Goal: Task Accomplishment & Management: Use online tool/utility

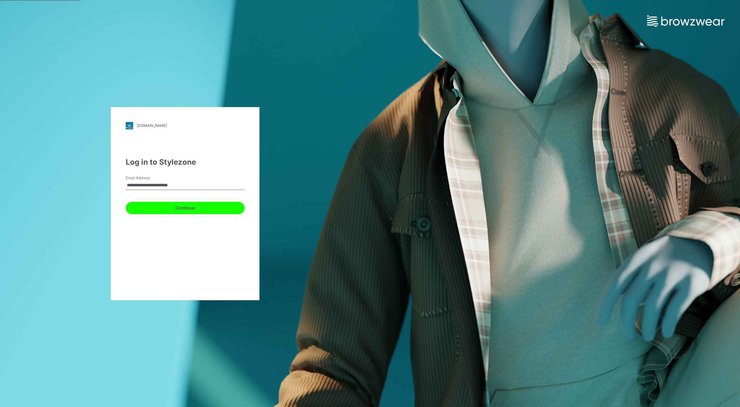
click at [181, 211] on button "Continue" at bounding box center [185, 208] width 119 height 12
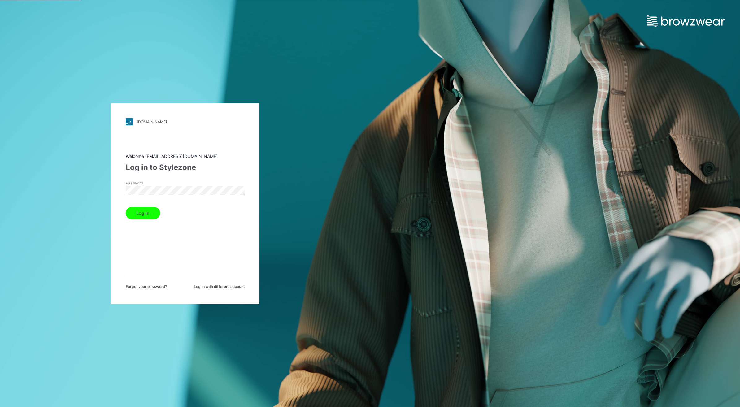
click at [147, 212] on button "Log in" at bounding box center [143, 213] width 34 height 12
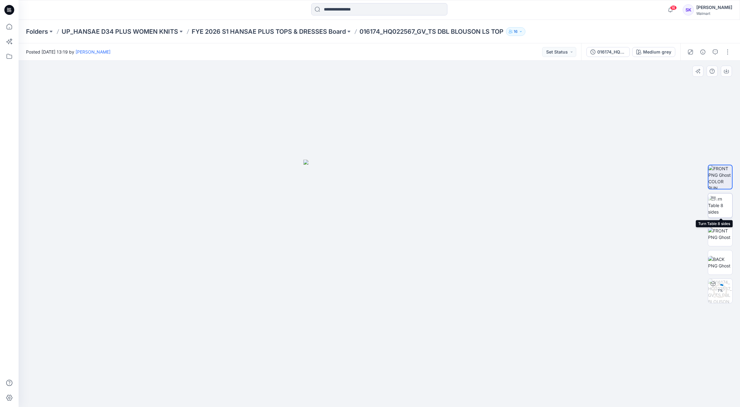
click at [725, 200] on img at bounding box center [720, 205] width 24 height 19
drag, startPoint x: 411, startPoint y: 285, endPoint x: 518, endPoint y: 285, distance: 107.1
click at [518, 285] on div at bounding box center [379, 234] width 721 height 346
drag, startPoint x: 378, startPoint y: 312, endPoint x: 420, endPoint y: 309, distance: 41.5
click at [420, 309] on div at bounding box center [379, 234] width 721 height 346
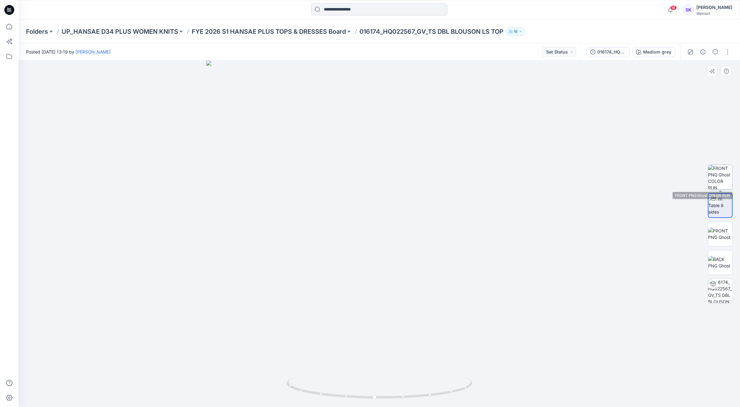
click at [720, 175] on img at bounding box center [720, 177] width 24 height 24
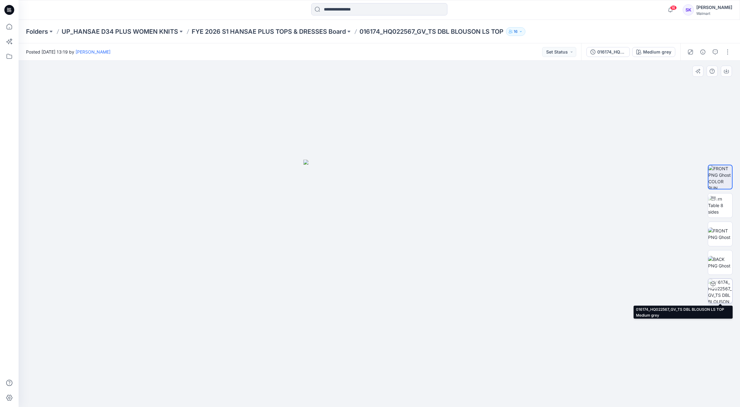
click at [729, 294] on img at bounding box center [720, 291] width 24 height 24
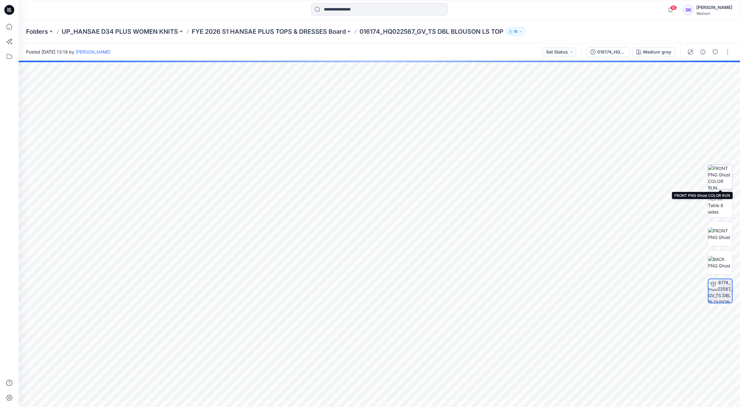
click at [723, 177] on img at bounding box center [720, 177] width 24 height 24
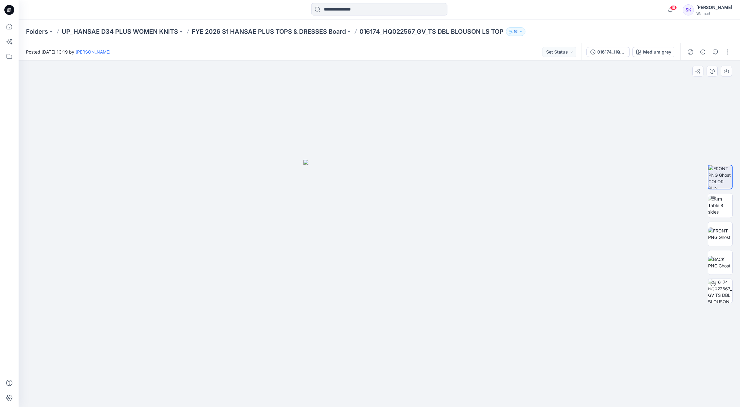
click at [523, 155] on div at bounding box center [379, 234] width 721 height 346
click at [516, 152] on div at bounding box center [379, 234] width 721 height 346
click at [655, 51] on div "Medium grey" at bounding box center [657, 52] width 28 height 7
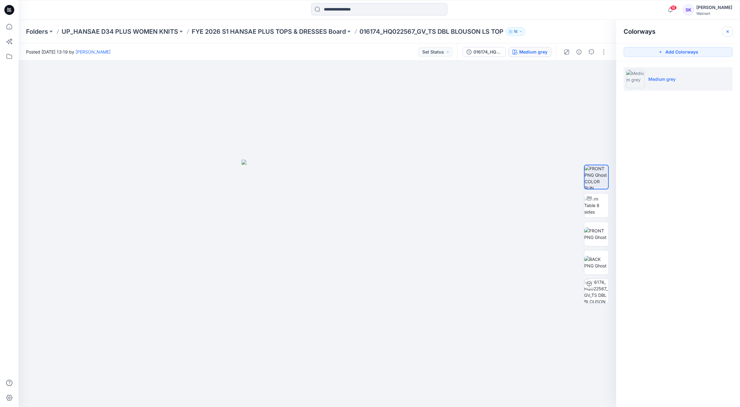
click at [724, 32] on button "button" at bounding box center [727, 32] width 10 height 10
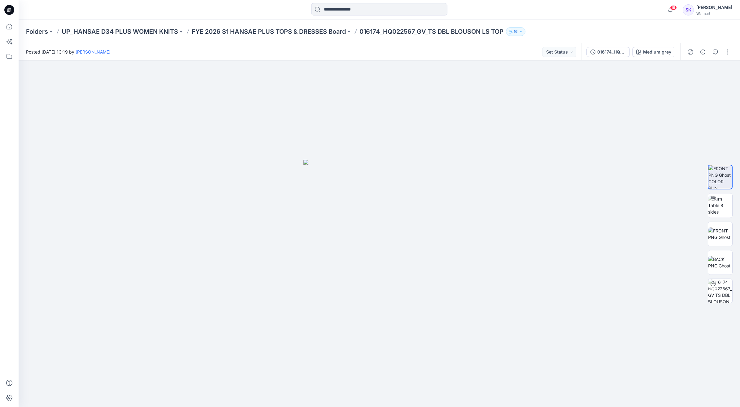
click at [640, 36] on div "Folders UP_HANSAE D34 PLUS WOMEN KNITS FYE 2026 S1 HANSAE PLUS TOPS & DRESSES B…" at bounding box center [379, 32] width 721 height 24
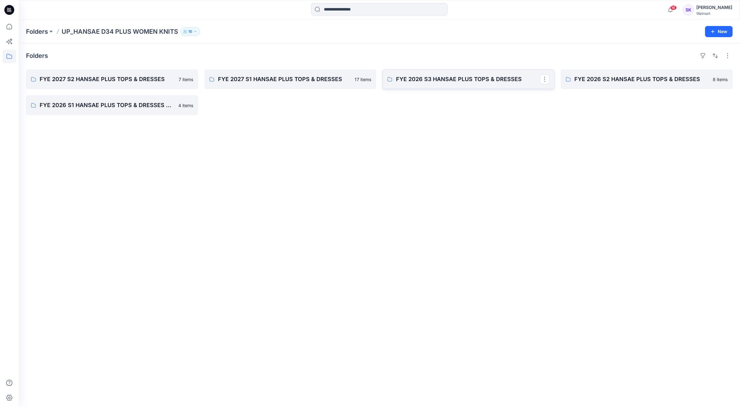
click at [462, 81] on p "FYE 2026 S3 HANSAE PLUS TOPS & DRESSES" at bounding box center [468, 79] width 144 height 9
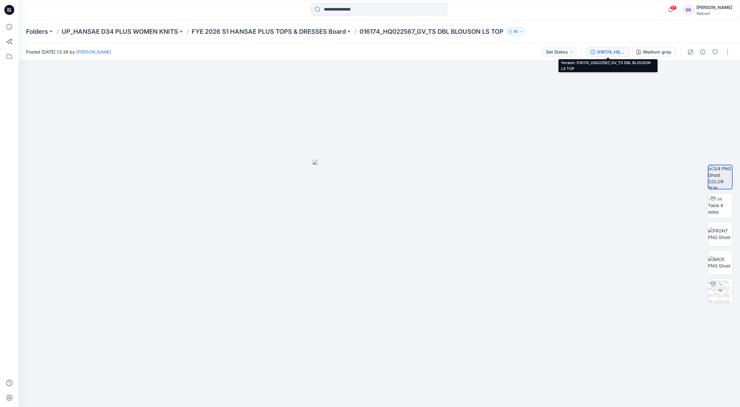
click at [608, 52] on div "016174_HQ022567_GV_TS DBL BLOUSON LS TOP" at bounding box center [611, 52] width 28 height 7
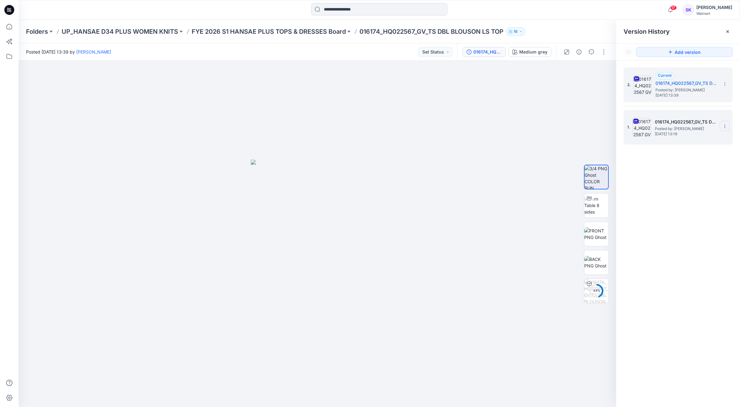
click at [725, 126] on icon at bounding box center [724, 126] width 5 height 5
click at [678, 191] on span "Delete Version" at bounding box center [681, 190] width 29 height 7
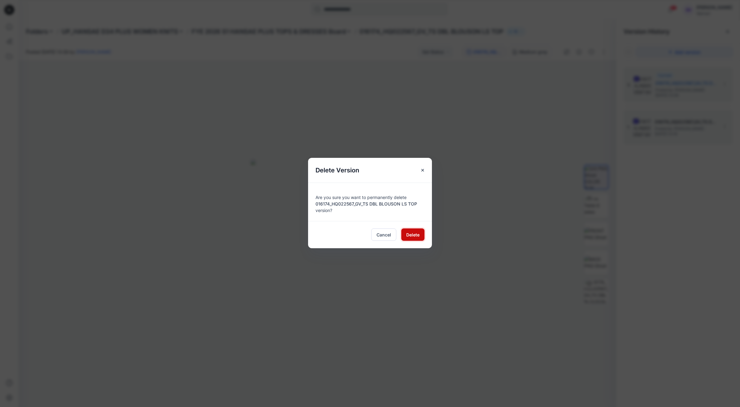
click at [410, 236] on span "Delete" at bounding box center [412, 235] width 13 height 6
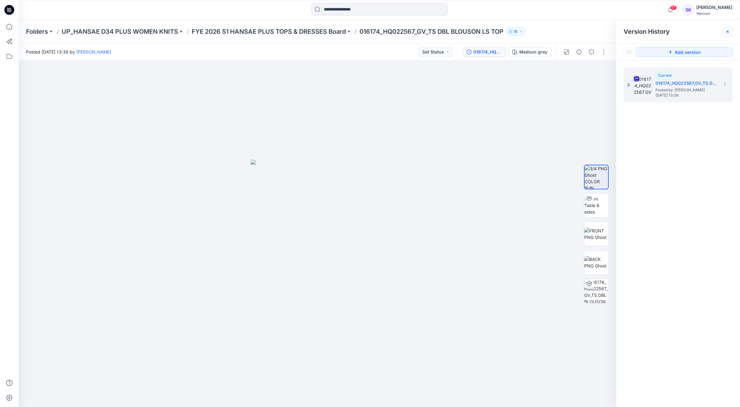
click at [727, 30] on icon at bounding box center [727, 31] width 5 height 5
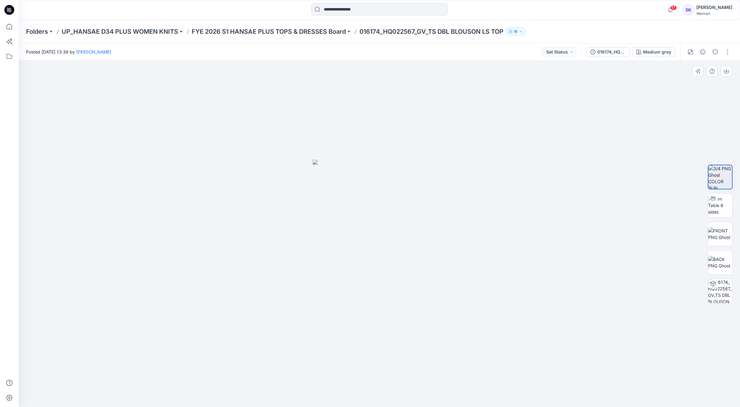
click at [622, 124] on div at bounding box center [379, 234] width 721 height 346
click at [539, 147] on div at bounding box center [379, 234] width 721 height 346
click at [725, 54] on button "button" at bounding box center [727, 52] width 10 height 10
click at [576, 140] on div at bounding box center [379, 234] width 721 height 346
click at [726, 51] on button "button" at bounding box center [727, 52] width 10 height 10
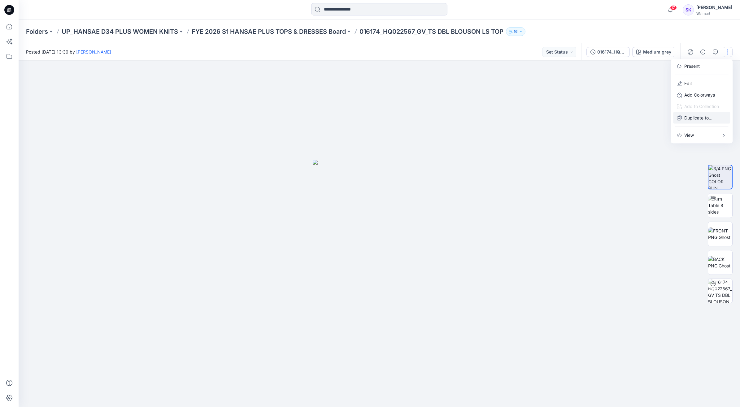
click at [701, 119] on p "Duplicate to..." at bounding box center [698, 118] width 28 height 6
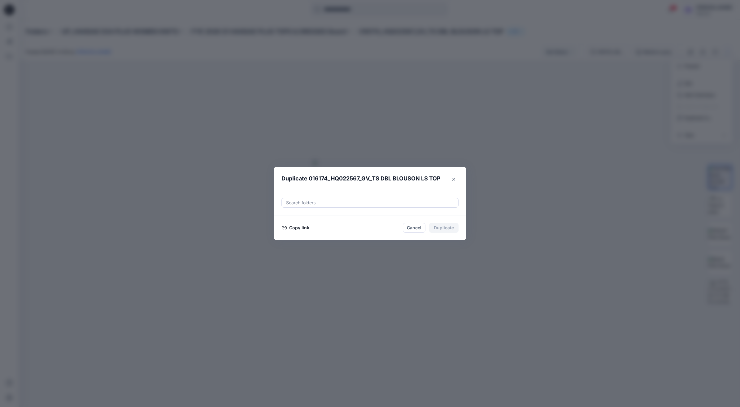
click at [294, 227] on button "Copy link" at bounding box center [295, 227] width 28 height 7
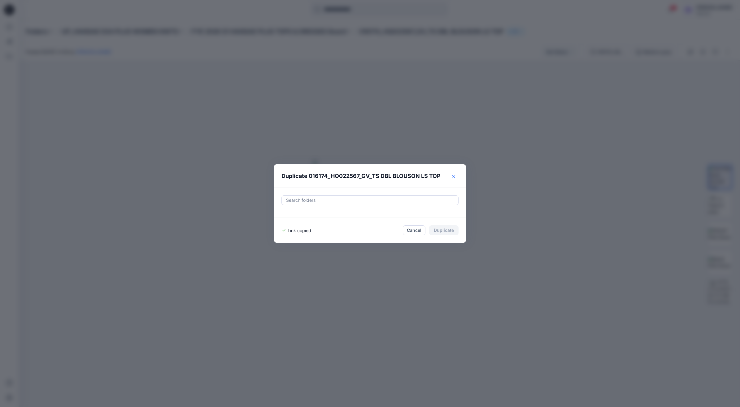
click at [451, 174] on button "Close" at bounding box center [453, 177] width 10 height 10
